Goal: Information Seeking & Learning: Learn about a topic

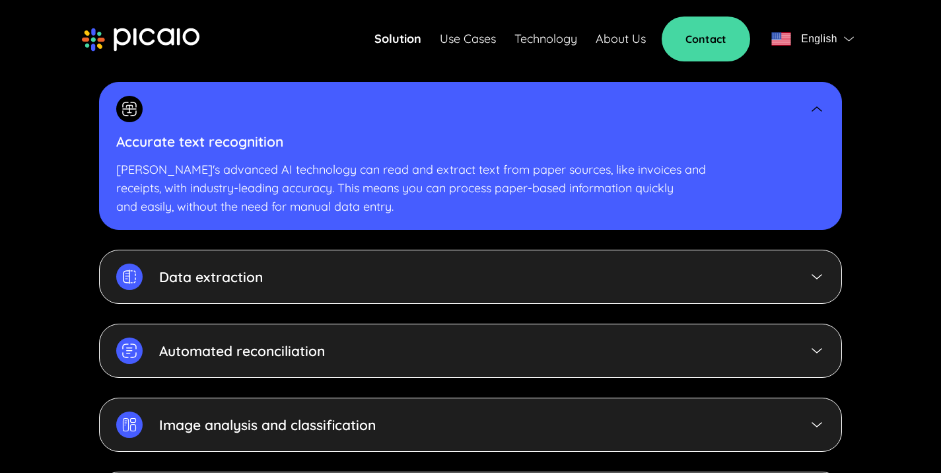
scroll to position [2944, 0]
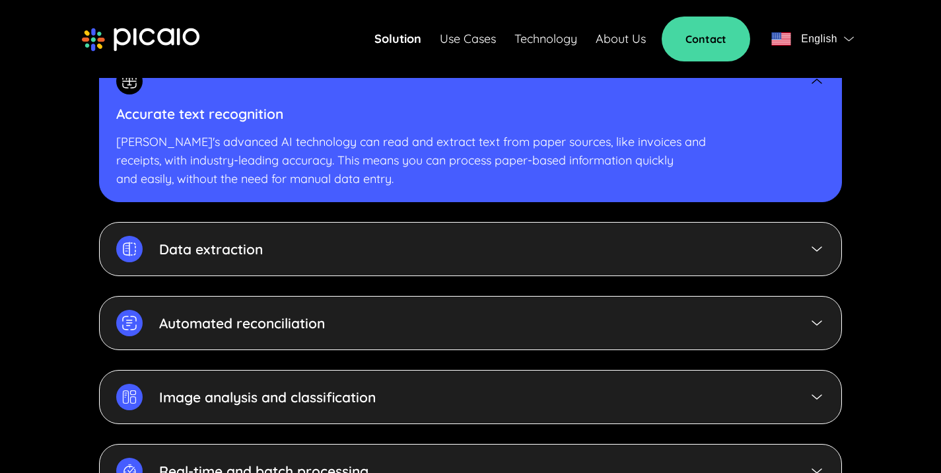
click at [814, 241] on img at bounding box center [817, 249] width 16 height 16
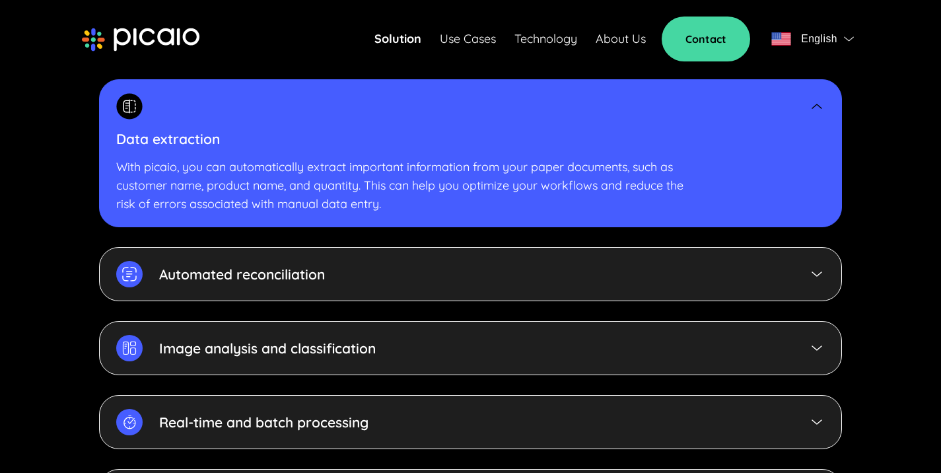
scroll to position [3006, 0]
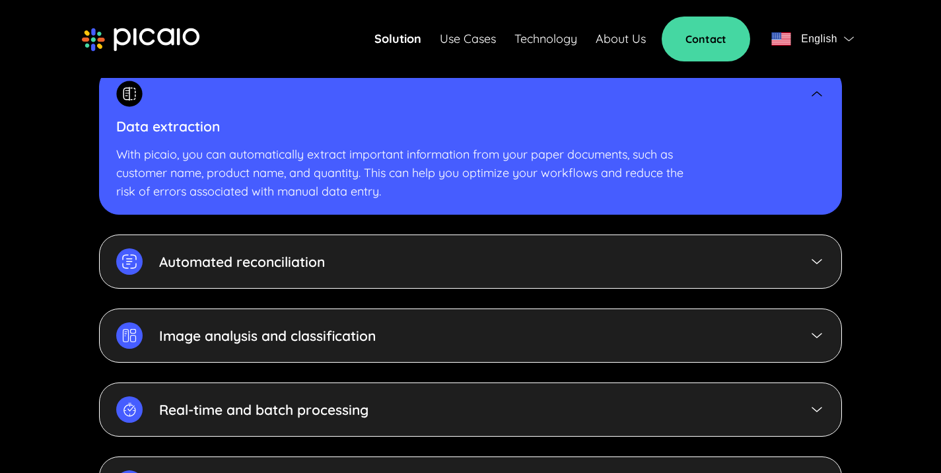
click at [808, 253] on div "Automated reconciliation" at bounding box center [470, 261] width 743 height 54
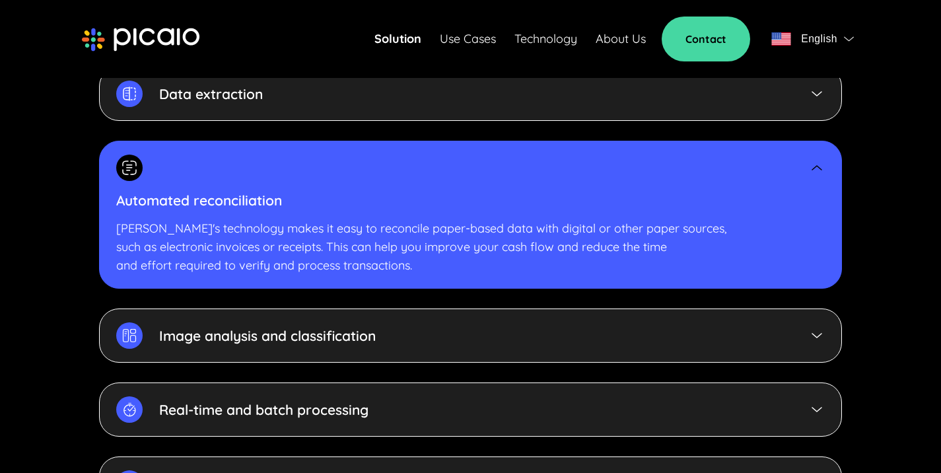
click at [815, 327] on img at bounding box center [817, 335] width 16 height 16
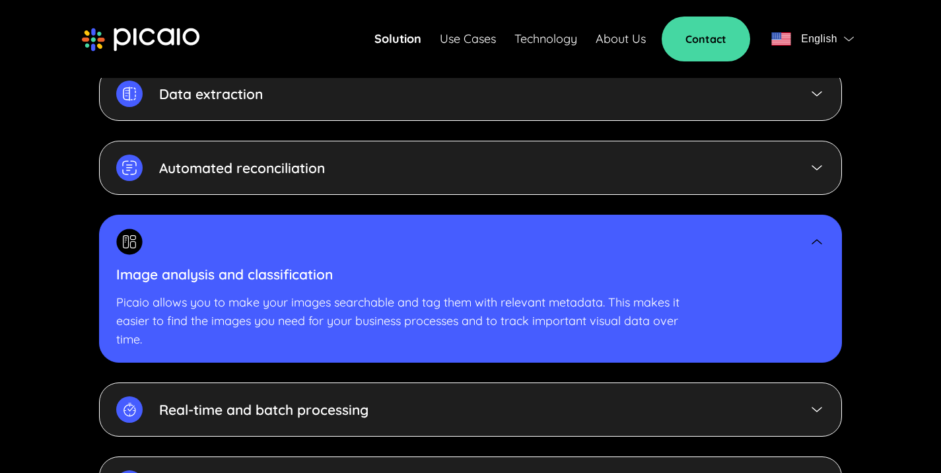
click at [557, 41] on link "Technology" at bounding box center [545, 39] width 63 height 18
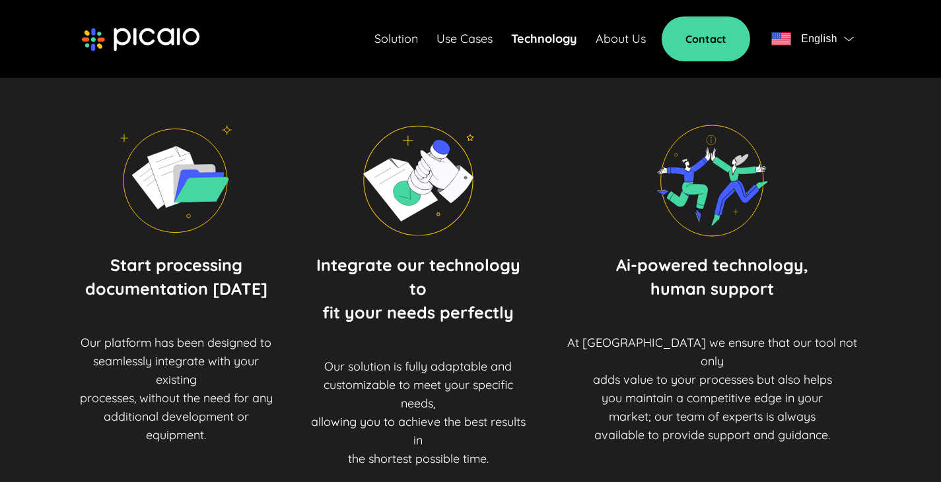
scroll to position [502, 0]
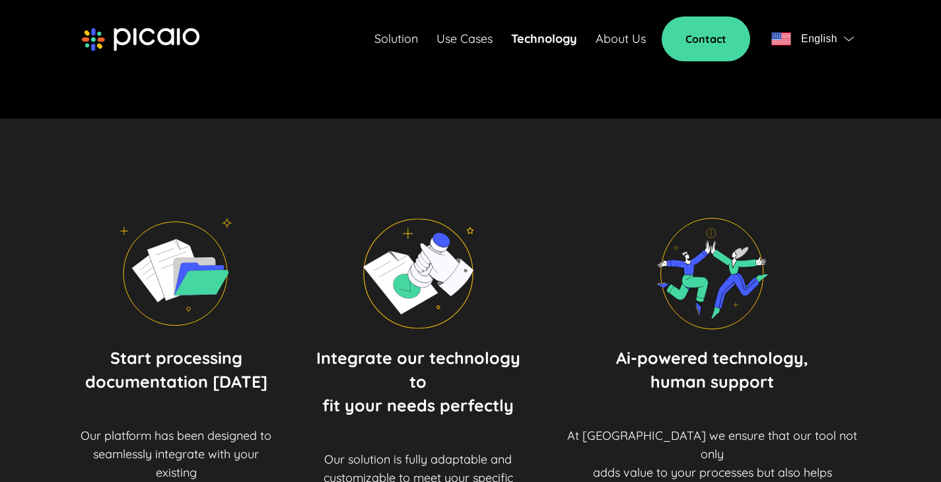
click at [849, 44] on span "English" at bounding box center [812, 39] width 83 height 18
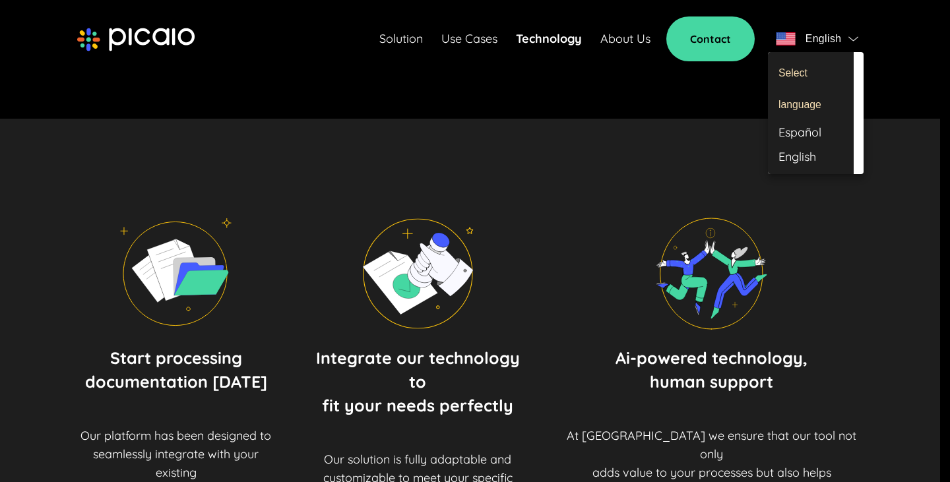
click at [888, 79] on div at bounding box center [475, 241] width 950 height 482
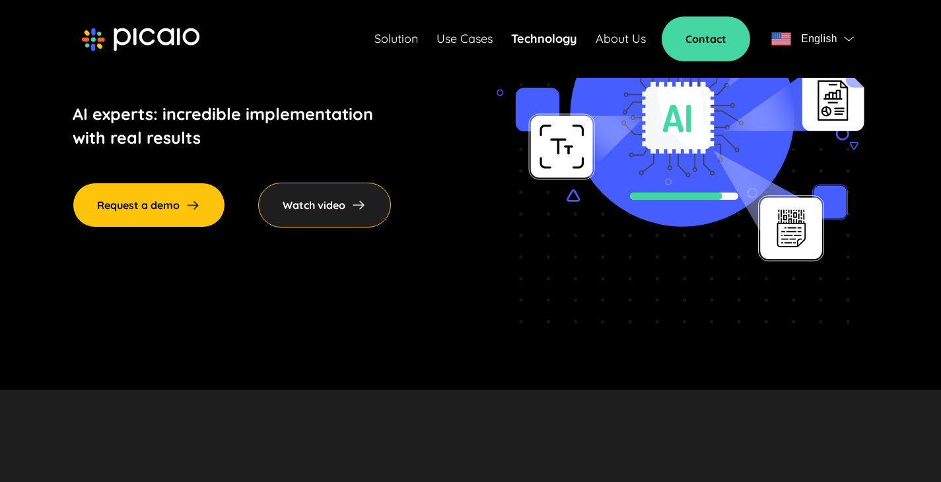
scroll to position [0, 0]
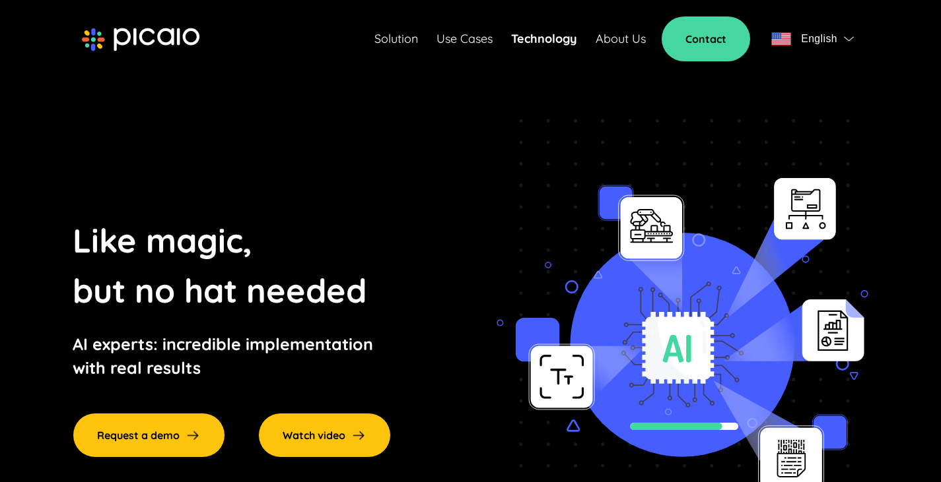
click at [312, 424] on div "Watch video" at bounding box center [324, 435] width 133 height 45
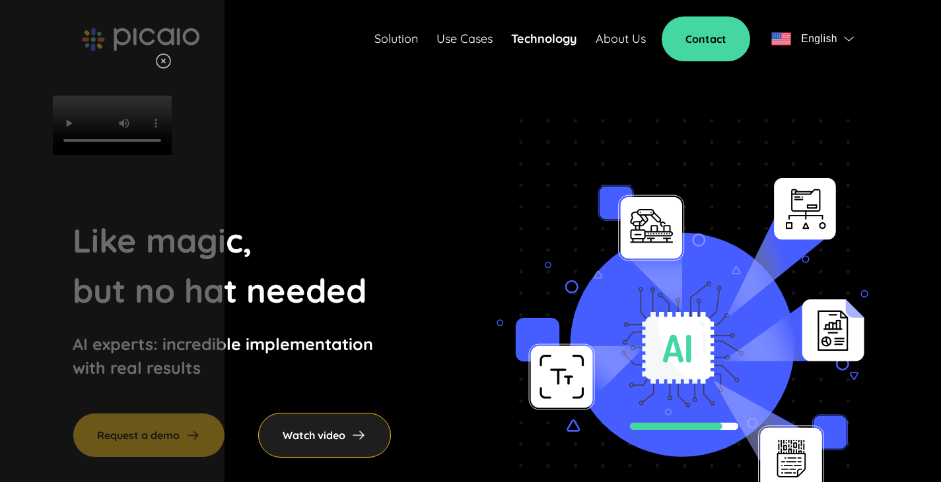
click at [172, 63] on img at bounding box center [163, 61] width 17 height 17
